Goal: Check status: Check status

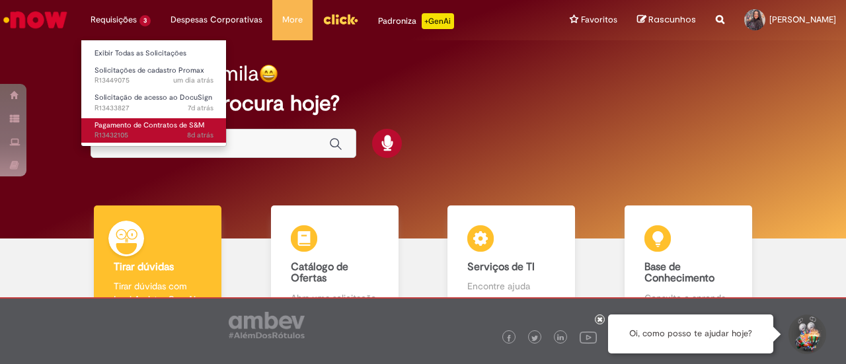
click at [133, 128] on span "Pagamento de Contratos de S&M" at bounding box center [149, 125] width 110 height 10
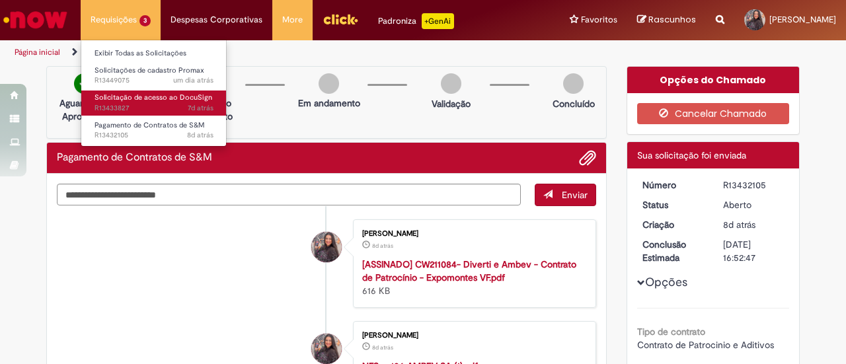
click at [163, 111] on span "7d atrás 7 dias atrás R13433827" at bounding box center [153, 108] width 119 height 11
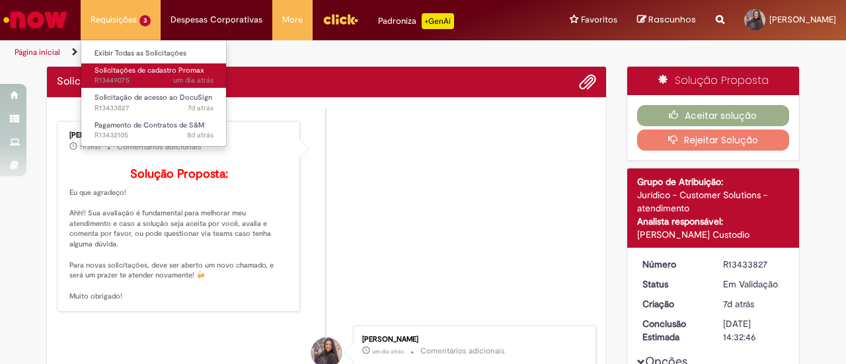
click at [167, 85] on span "um dia atrás um dia atrás R13449075" at bounding box center [153, 80] width 119 height 11
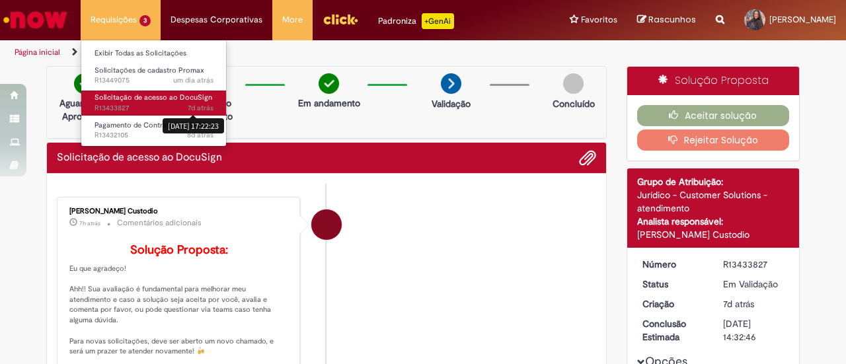
click at [200, 103] on sn-time-ago "7d atrás 7 dias atrás [DATE] 17:22:23" at bounding box center [201, 108] width 26 height 10
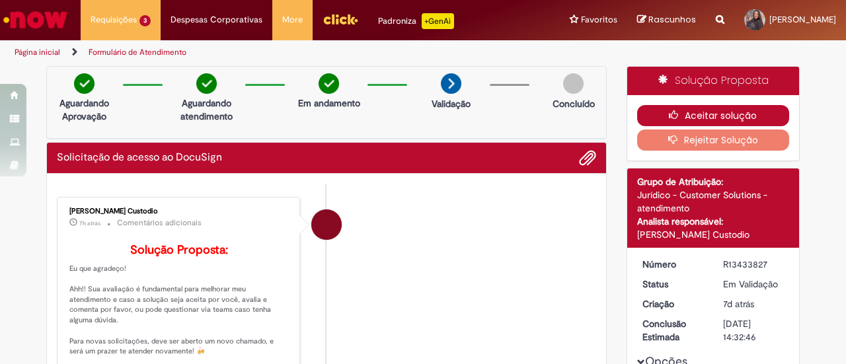
click at [750, 116] on button "Aceitar solução" at bounding box center [713, 115] width 153 height 21
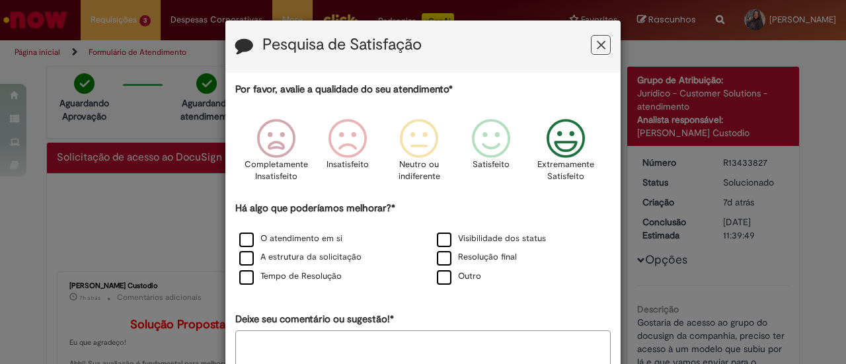
click at [566, 145] on icon "Feedback" at bounding box center [566, 139] width 50 height 40
click at [304, 241] on label "O atendimento em si" at bounding box center [290, 239] width 103 height 13
drag, startPoint x: 300, startPoint y: 253, endPoint x: 300, endPoint y: 266, distance: 12.6
click at [300, 253] on label "A estrutura da solicitação" at bounding box center [300, 257] width 122 height 13
drag, startPoint x: 302, startPoint y: 277, endPoint x: 356, endPoint y: 273, distance: 53.7
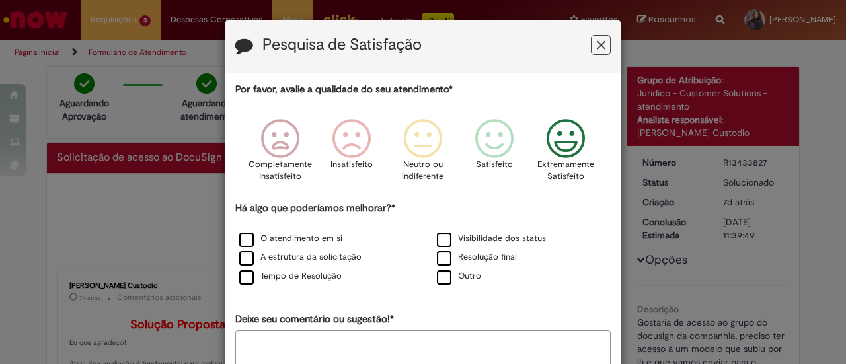
click at [303, 277] on label "Tempo de Resolução" at bounding box center [290, 276] width 102 height 13
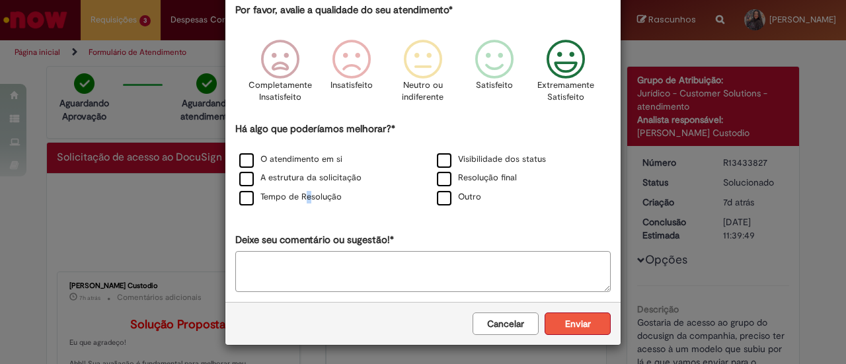
scroll to position [79, 0]
click at [591, 319] on button "Enviar" at bounding box center [578, 324] width 66 height 22
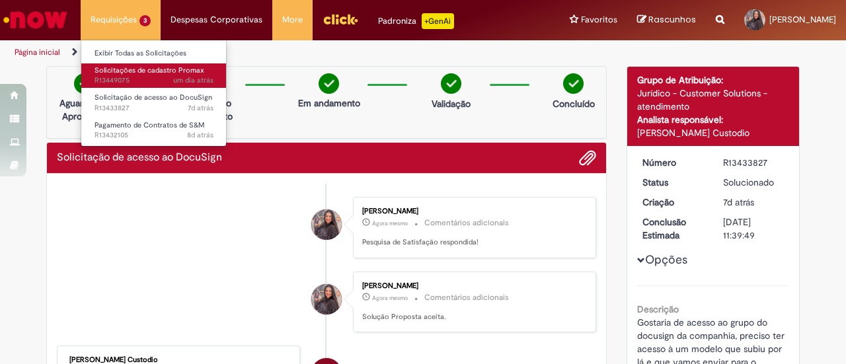
click at [146, 75] on span "Solicitações de cadastro Promax" at bounding box center [149, 70] width 110 height 10
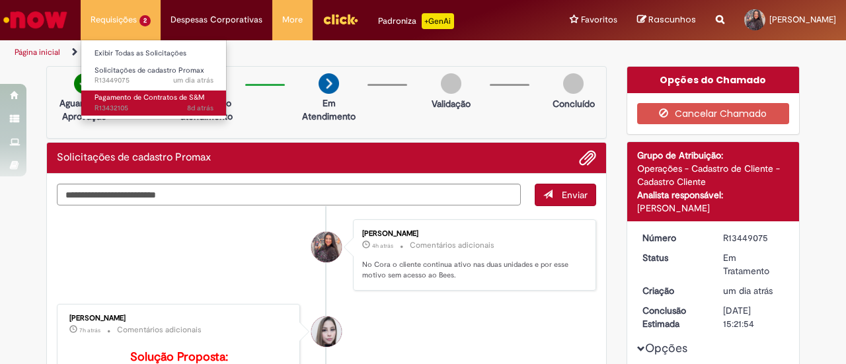
click at [165, 107] on span "8d atrás 8 dias atrás R13432105" at bounding box center [153, 108] width 119 height 11
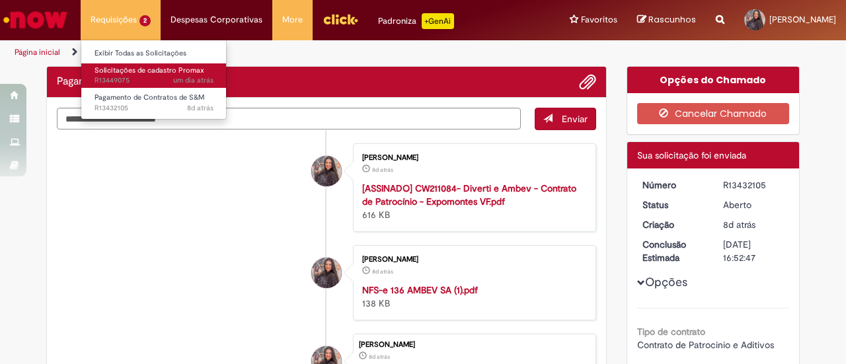
click at [168, 82] on span "um dia atrás um dia atrás R13449075" at bounding box center [153, 80] width 119 height 11
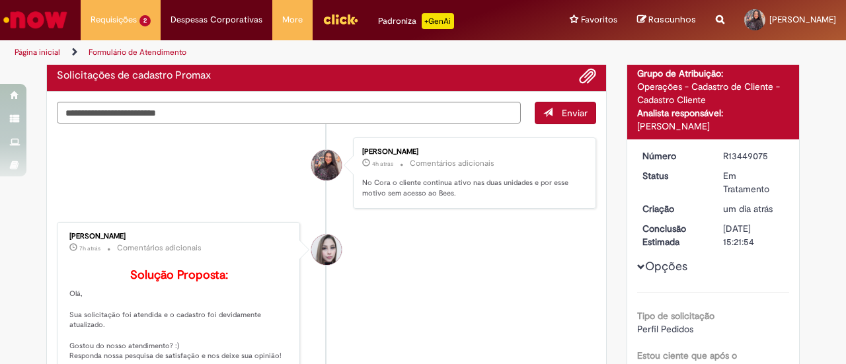
scroll to position [75, 0]
